Goal: Task Accomplishment & Management: Manage account settings

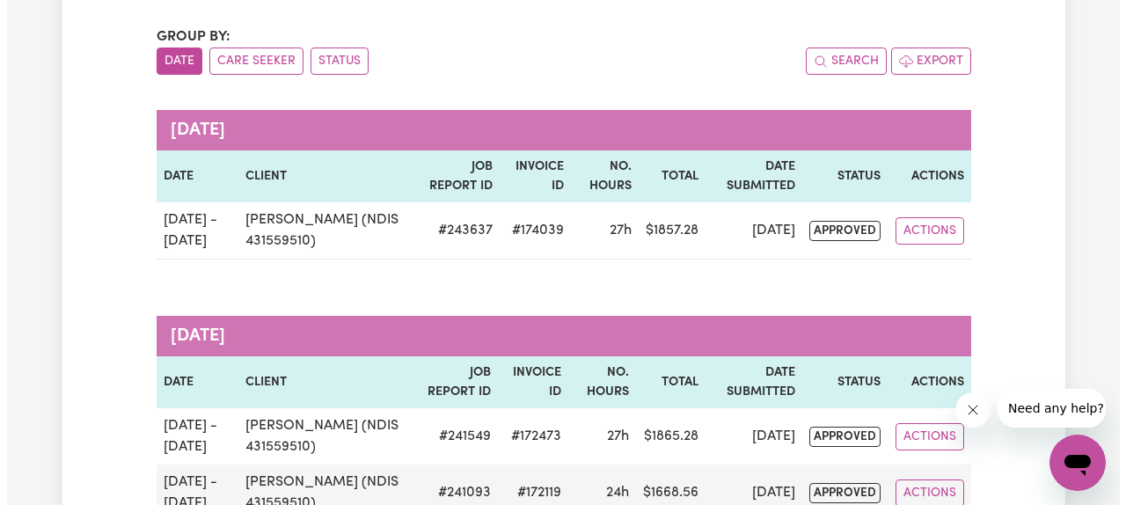
scroll to position [188, 0]
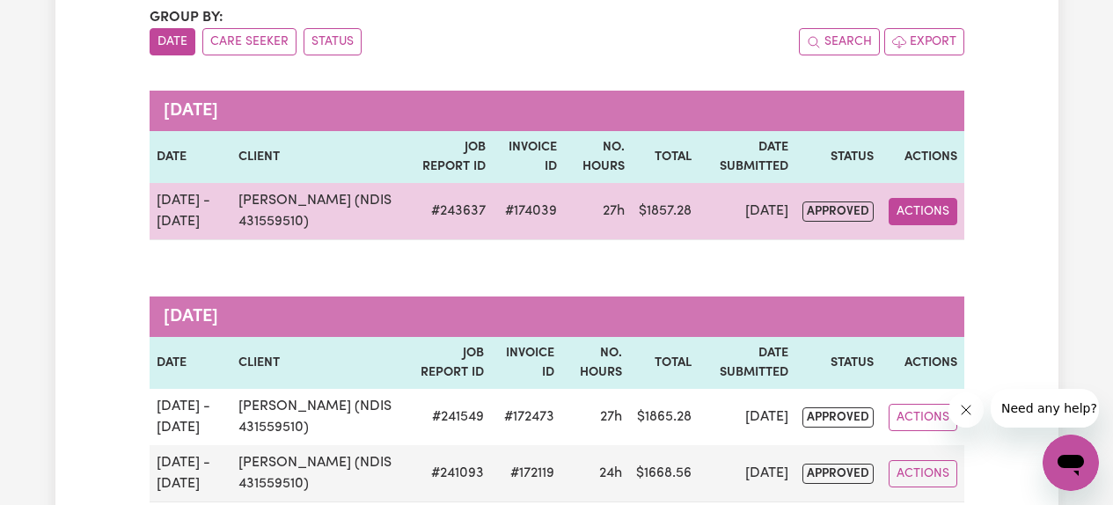
click at [919, 212] on button "Actions" at bounding box center [922, 211] width 69 height 27
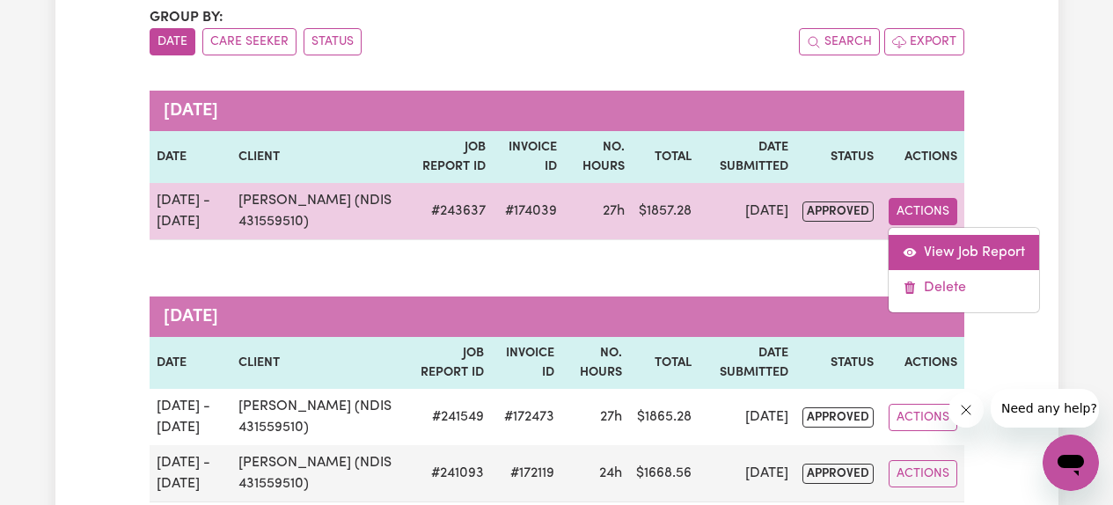
click at [924, 243] on link "View Job Report" at bounding box center [963, 252] width 150 height 35
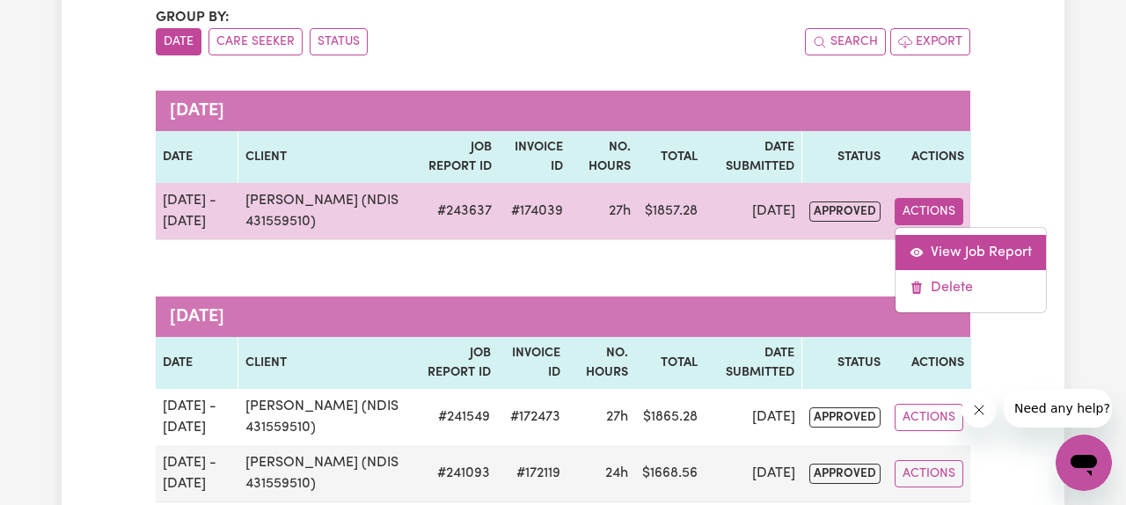
select select "pm"
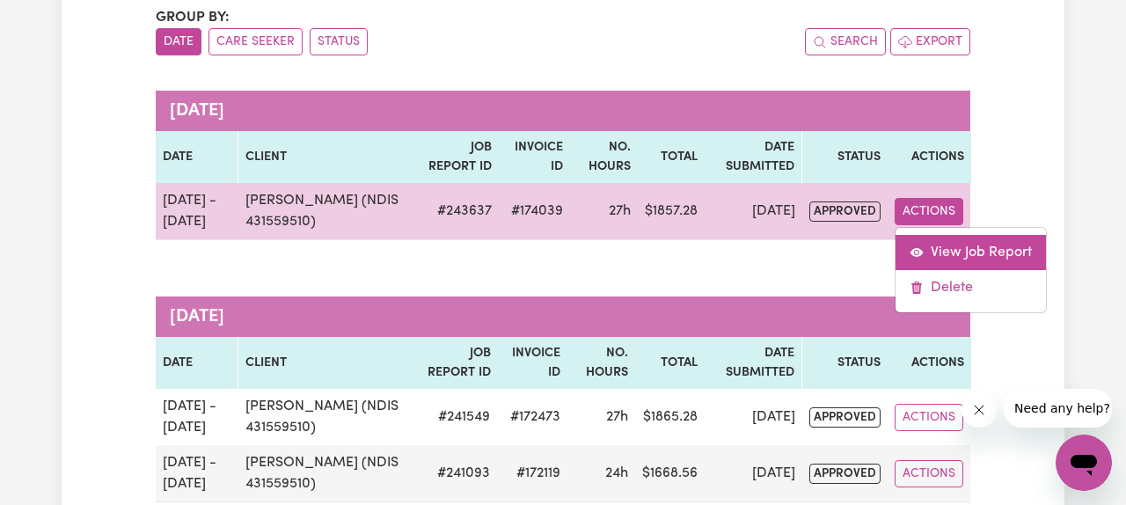
select select "pm"
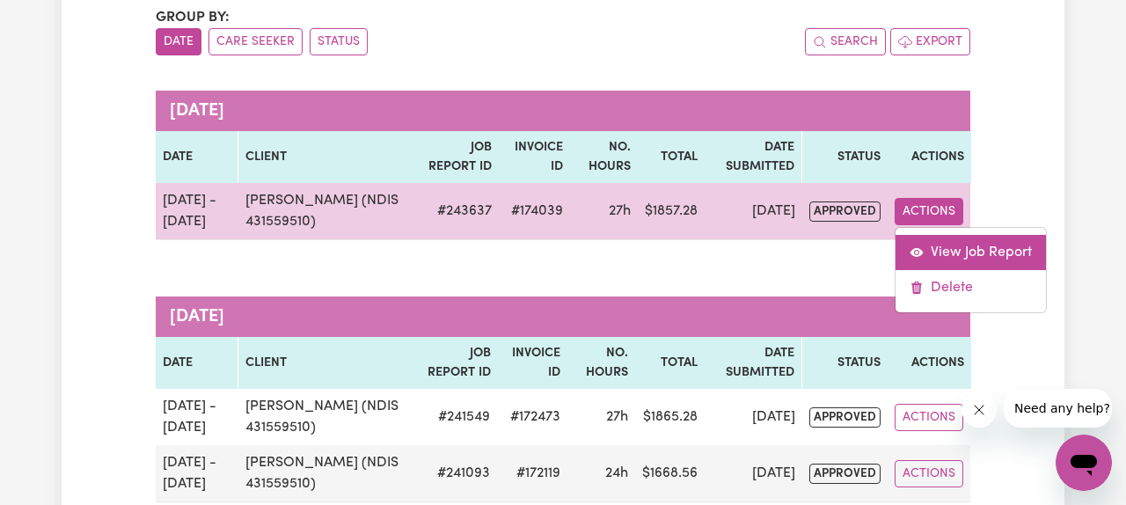
select select "pm"
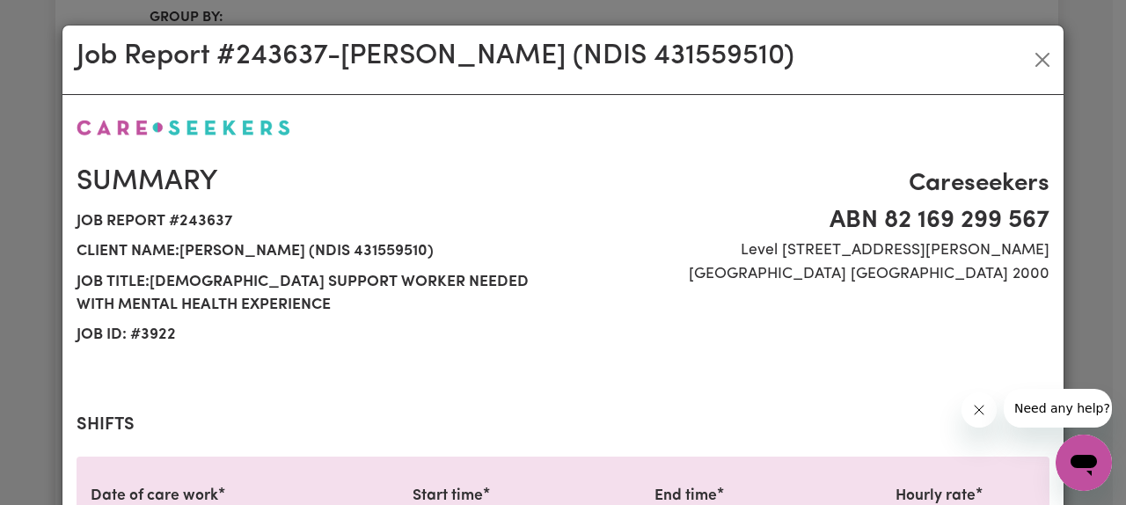
select select "61.07-Weekday"
select select "85.94-[DATE]"
select select "61.07-Weekday"
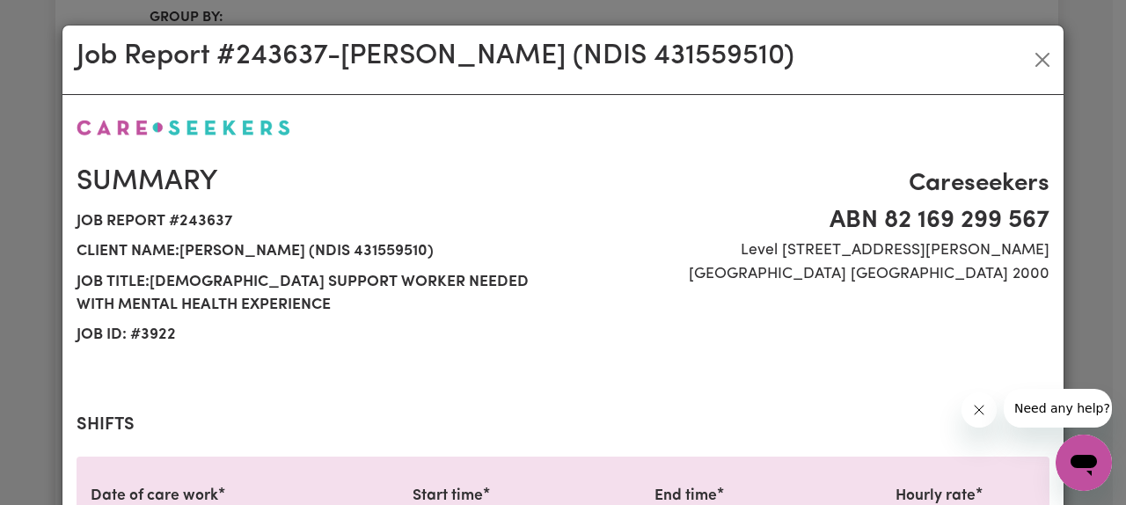
select select "85.94-[DATE]"
select select "61.07-Weekday"
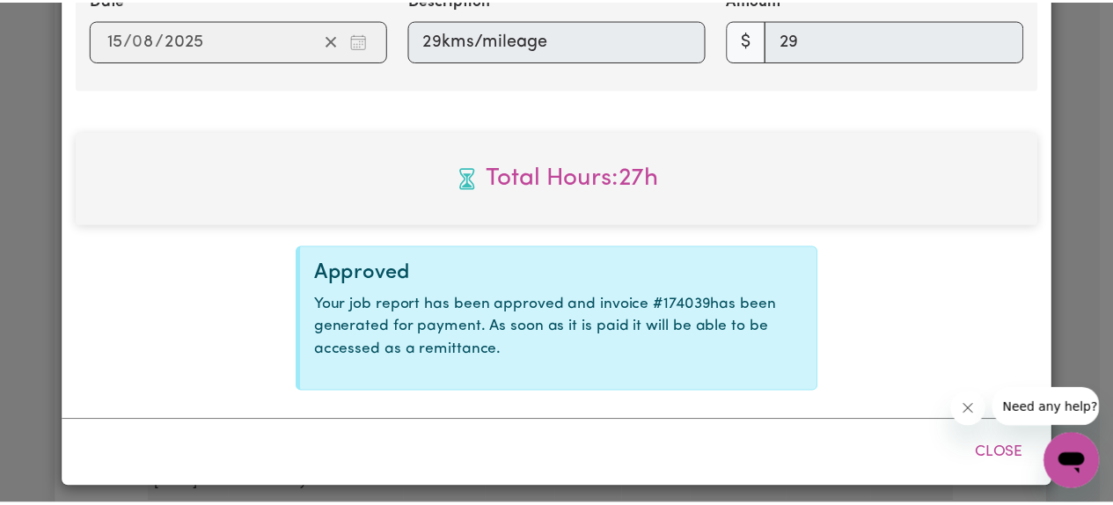
scroll to position [3702, 0]
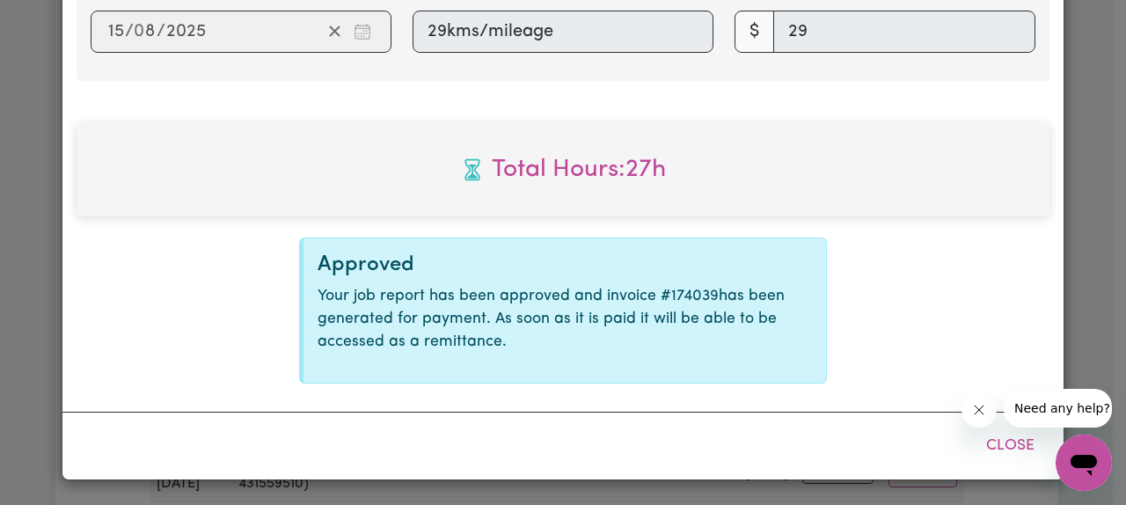
click at [28, 183] on div "Job Report # 243637 - [PERSON_NAME] (NDIS 431559510) Summary Job report # 24363…" at bounding box center [563, 252] width 1126 height 505
